Goal: Task Accomplishment & Management: Use online tool/utility

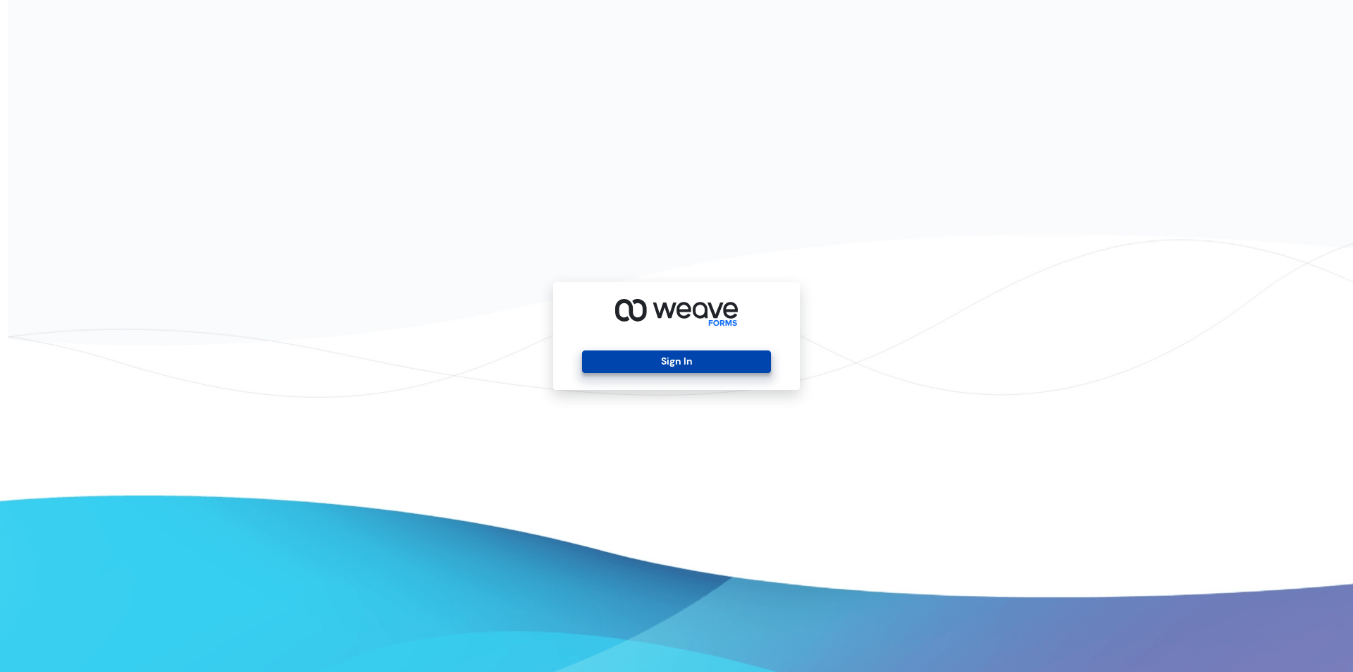
click at [719, 361] on button "Sign In" at bounding box center [676, 361] width 188 height 23
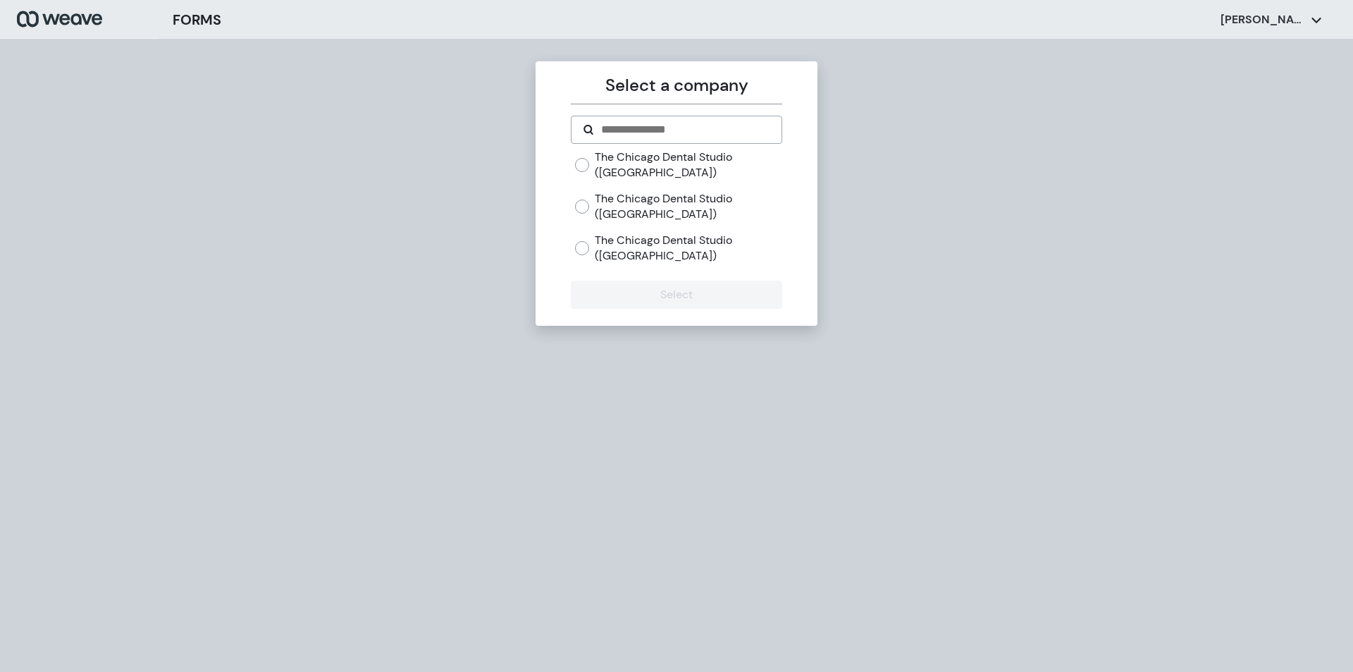
click at [613, 252] on label "The Chicago Dental Studio ([GEOGRAPHIC_DATA])" at bounding box center [688, 248] width 187 height 30
click at [666, 288] on button "Select" at bounding box center [676, 295] width 211 height 28
